Goal: Information Seeking & Learning: Learn about a topic

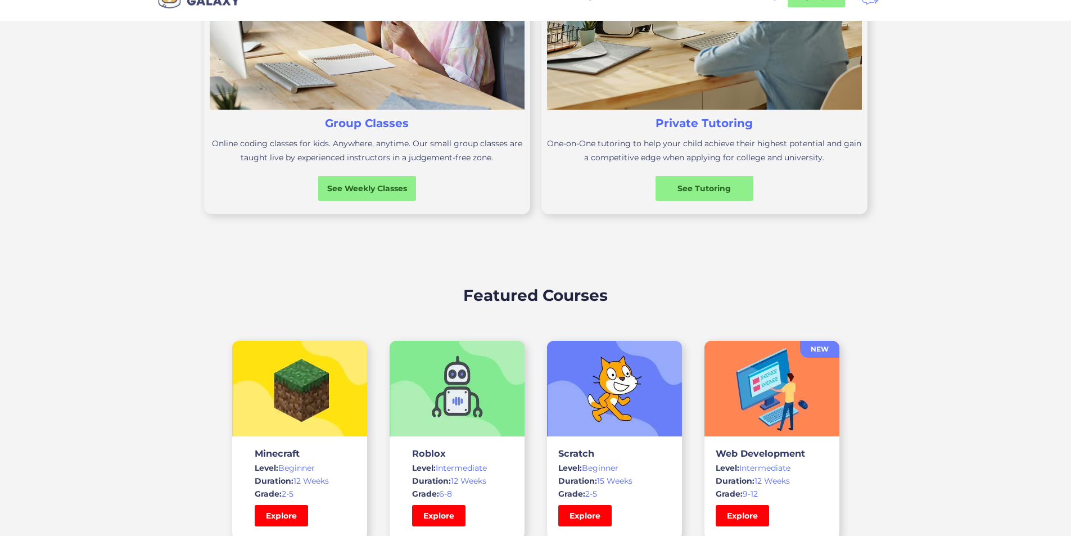
scroll to position [675, 0]
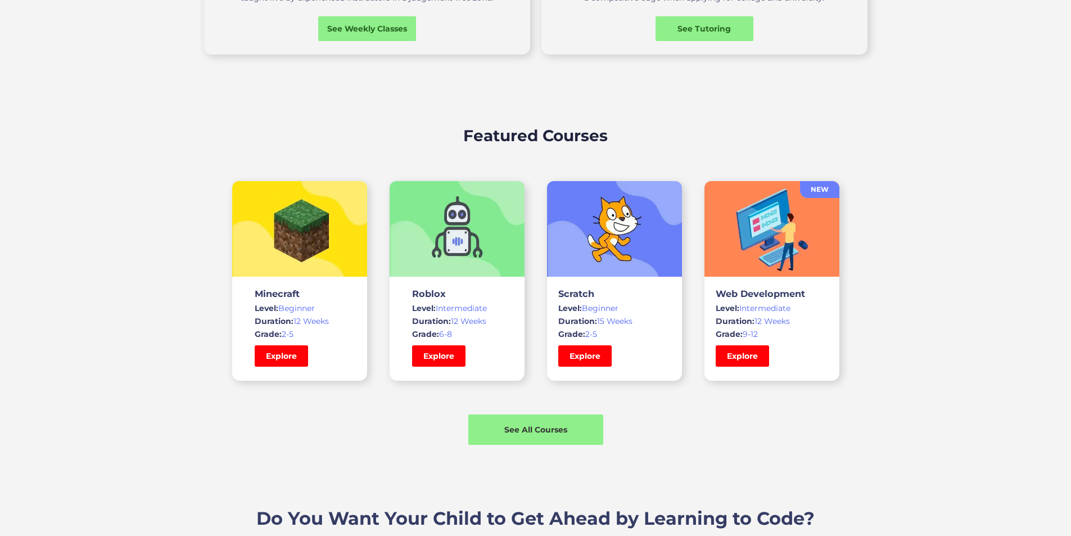
click at [312, 299] on h3 "Minecraft" at bounding box center [300, 293] width 90 height 11
click at [292, 367] on link "Explore" at bounding box center [281, 356] width 56 height 22
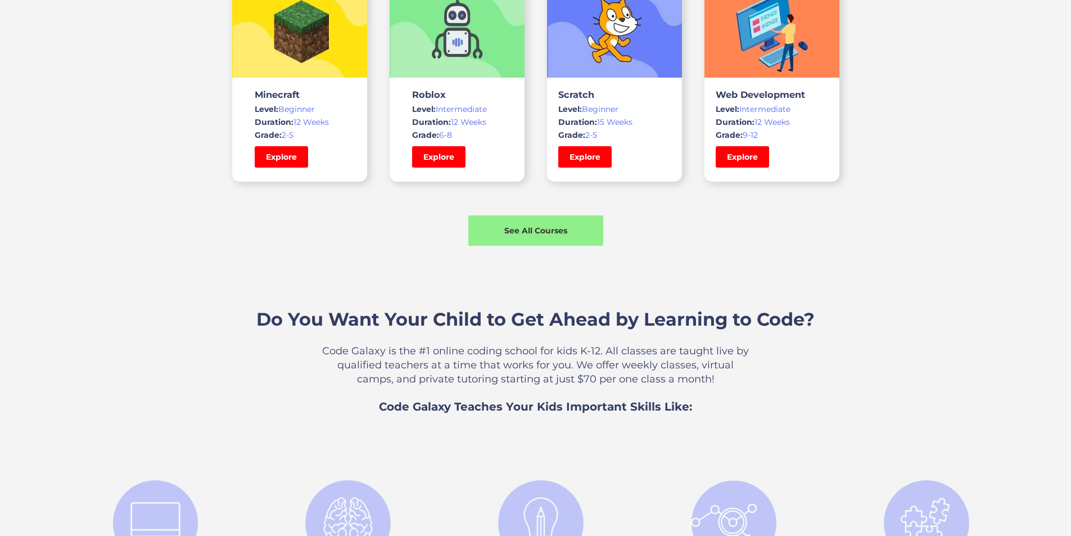
scroll to position [675, 0]
